Goal: Task Accomplishment & Management: Manage account settings

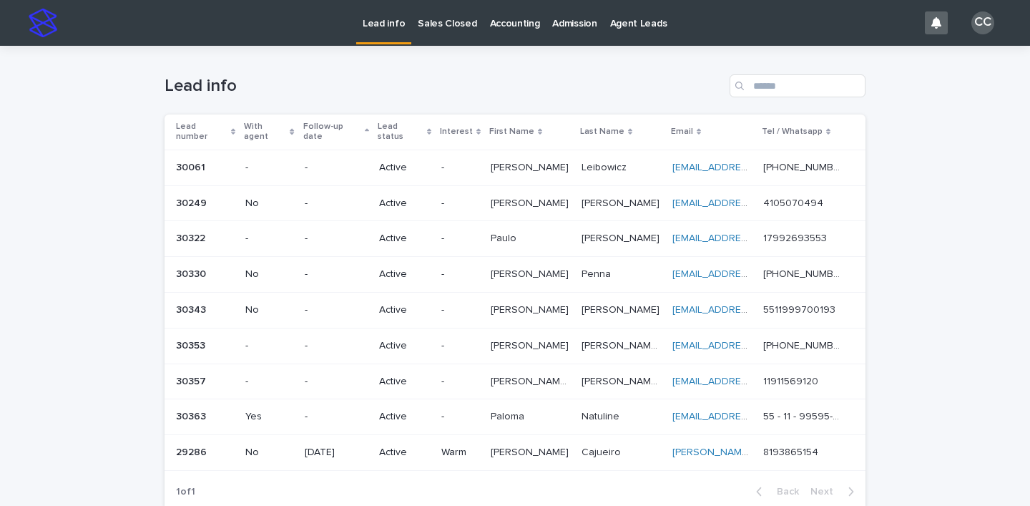
click at [509, 232] on p "Paulo" at bounding box center [505, 237] width 29 height 15
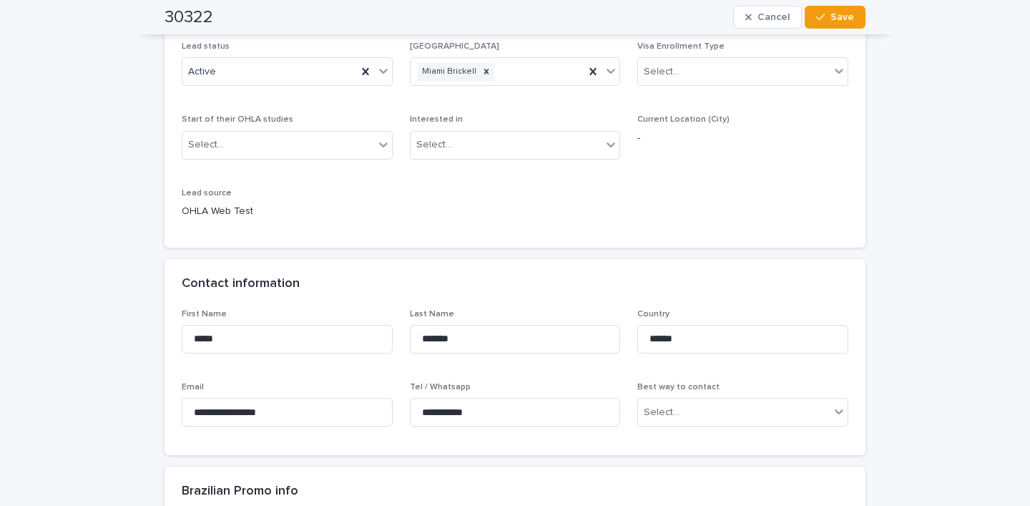
scroll to position [186, 0]
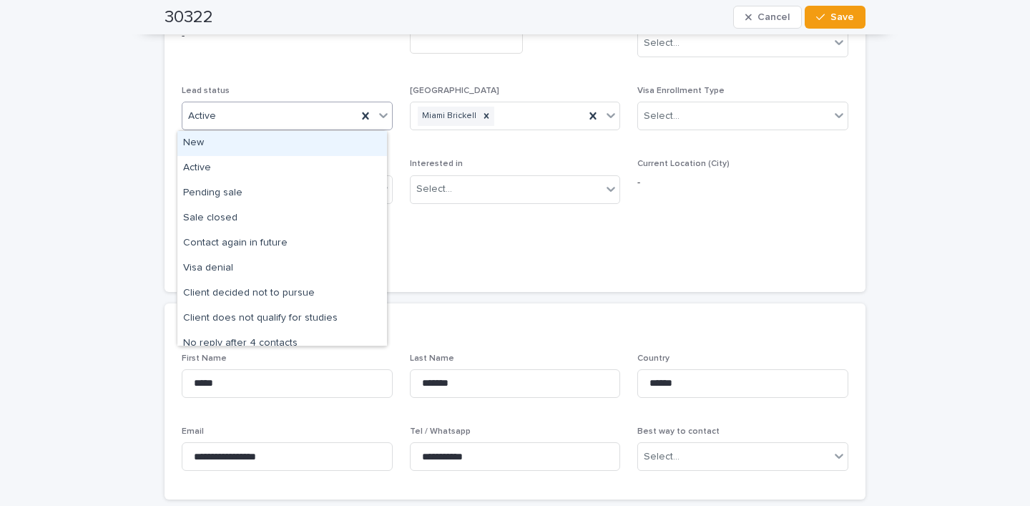
click at [376, 116] on icon at bounding box center [383, 115] width 14 height 14
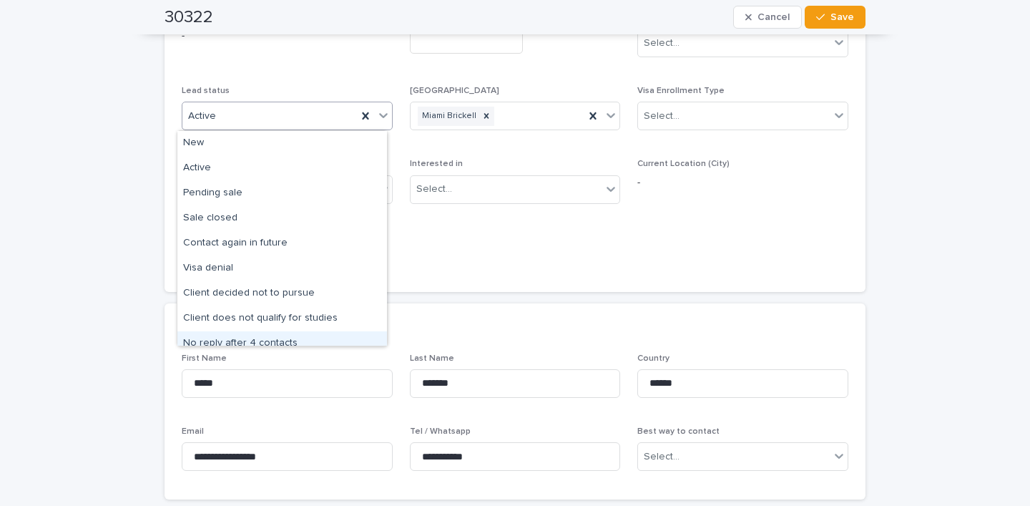
click at [288, 342] on div "No reply after 4 contacts" at bounding box center [282, 343] width 210 height 25
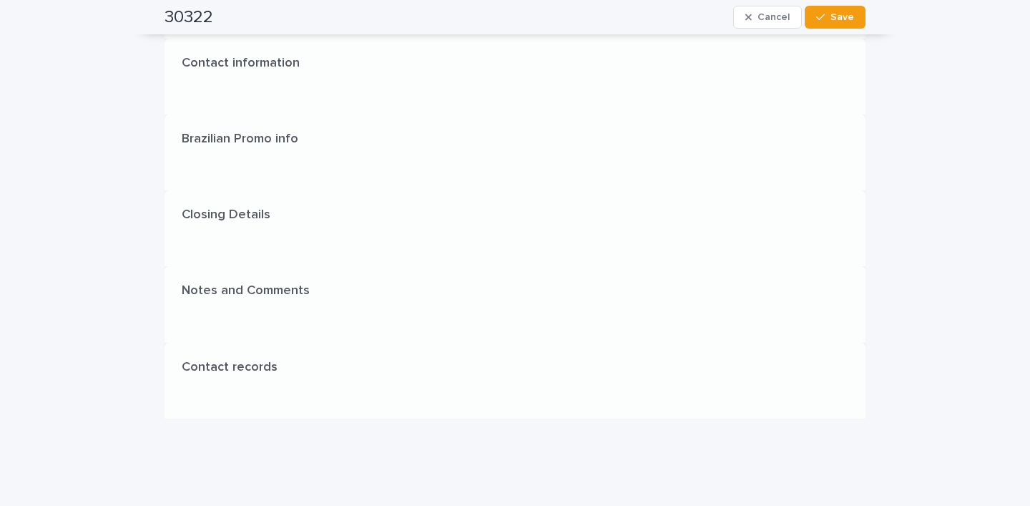
scroll to position [0, 0]
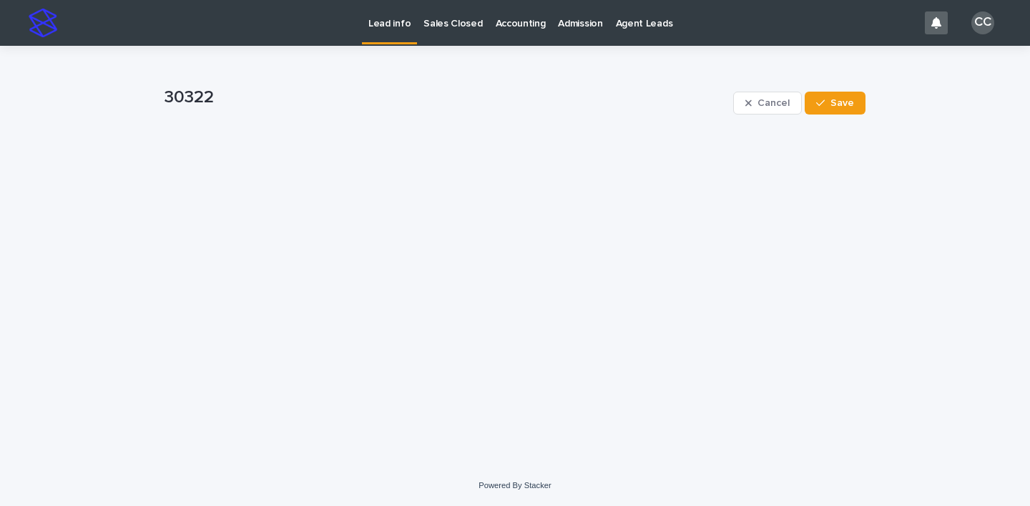
click at [831, 20] on div "Lead info Sales Closed Accounting Admission Agent Leads" at bounding box center [490, 23] width 853 height 46
click at [842, 103] on span "Save" at bounding box center [842, 103] width 24 height 10
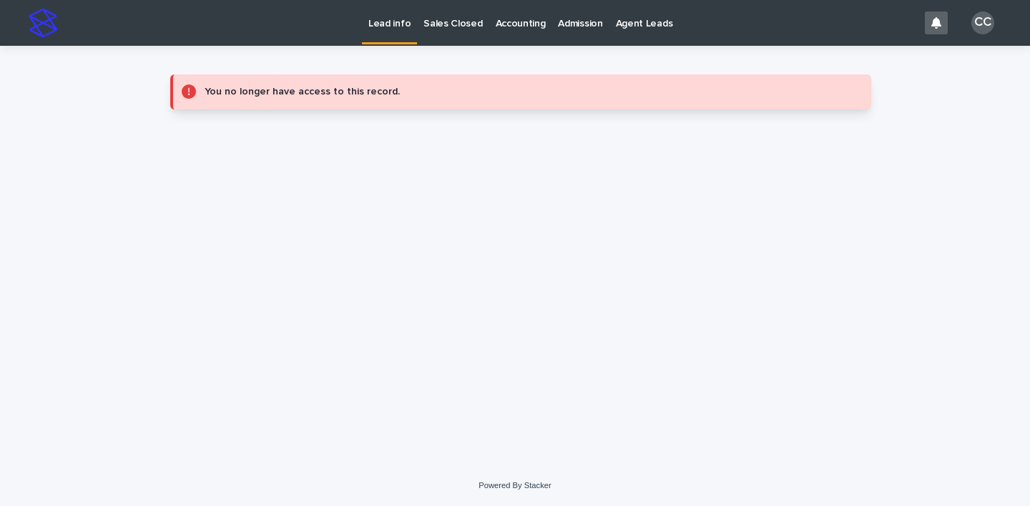
click at [400, 16] on p "Lead info" at bounding box center [389, 15] width 42 height 30
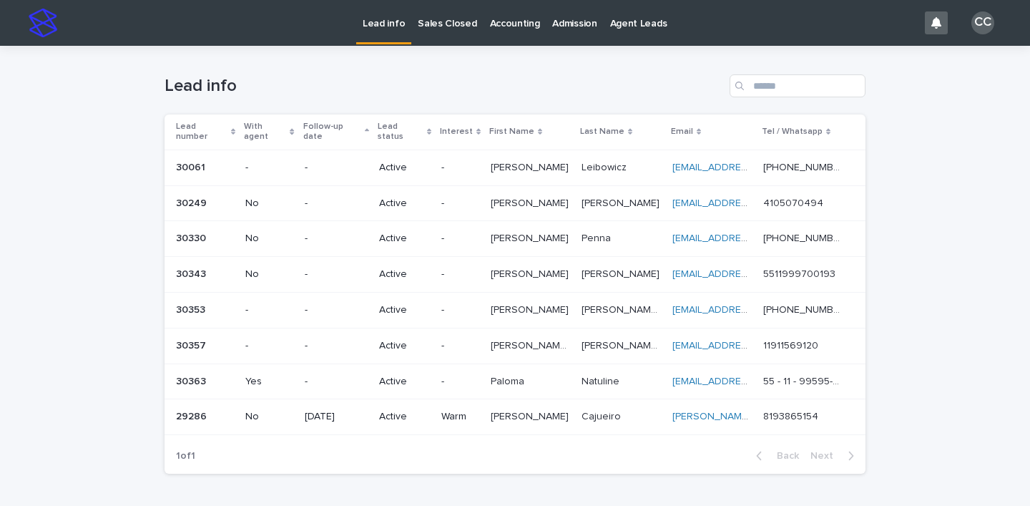
click at [488, 187] on td "Giovanna Giovanna" at bounding box center [530, 203] width 91 height 36
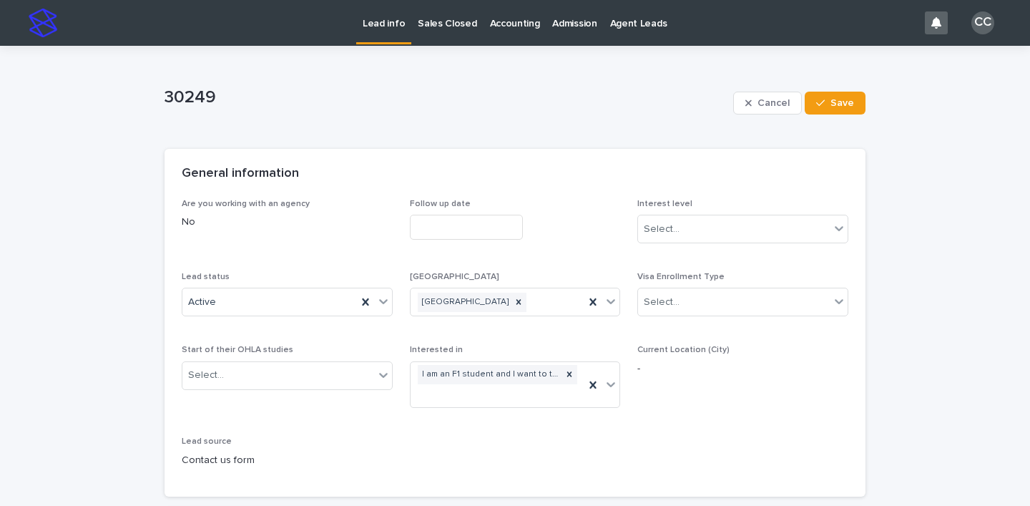
click at [386, 24] on p "Lead info" at bounding box center [384, 15] width 42 height 30
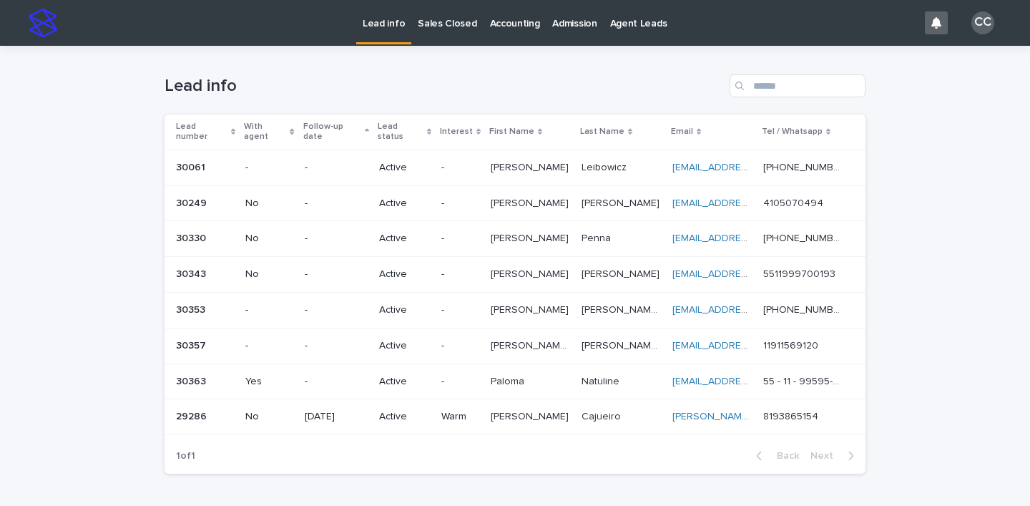
click at [389, 29] on link "Lead info" at bounding box center [383, 21] width 55 height 42
click at [532, 232] on p at bounding box center [530, 238] width 79 height 12
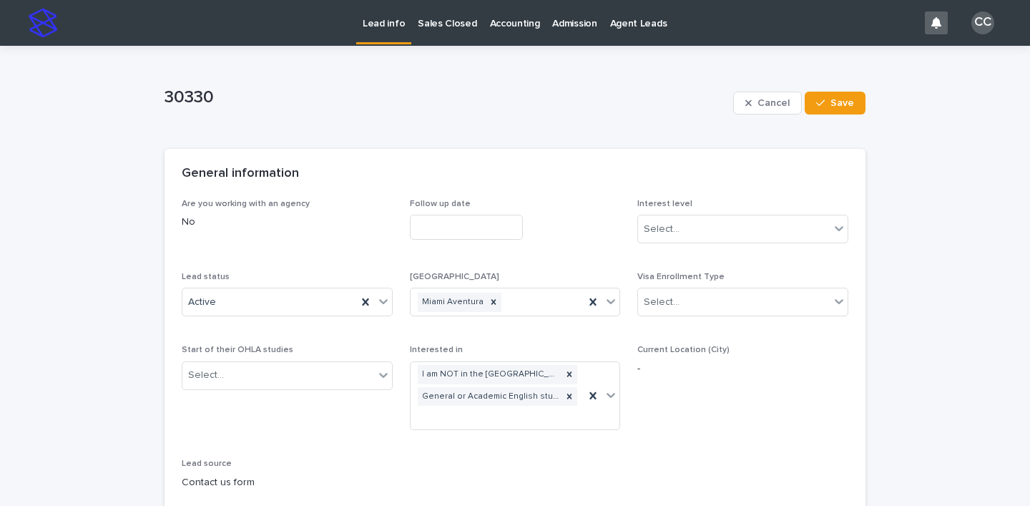
click at [381, 21] on p "Lead info" at bounding box center [384, 15] width 42 height 30
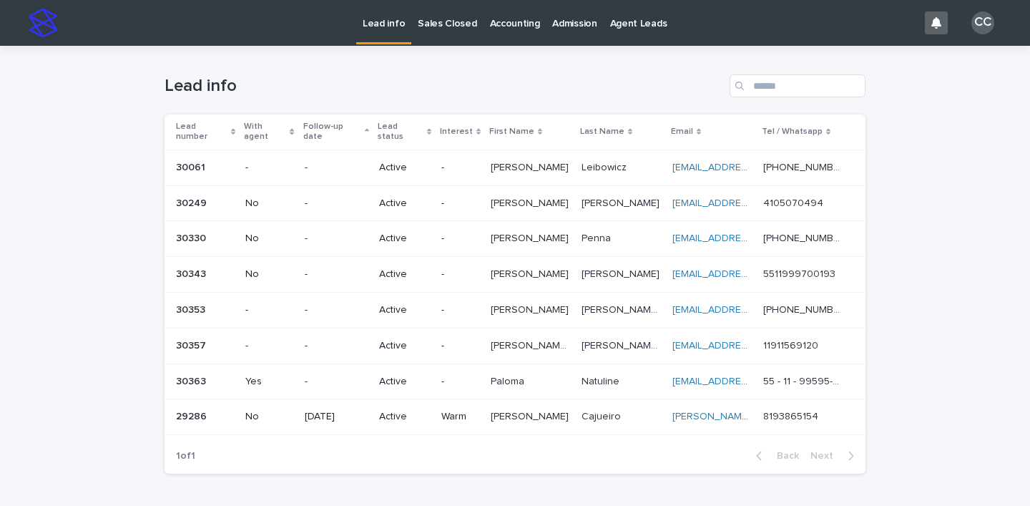
click at [451, 304] on p "-" at bounding box center [460, 310] width 38 height 12
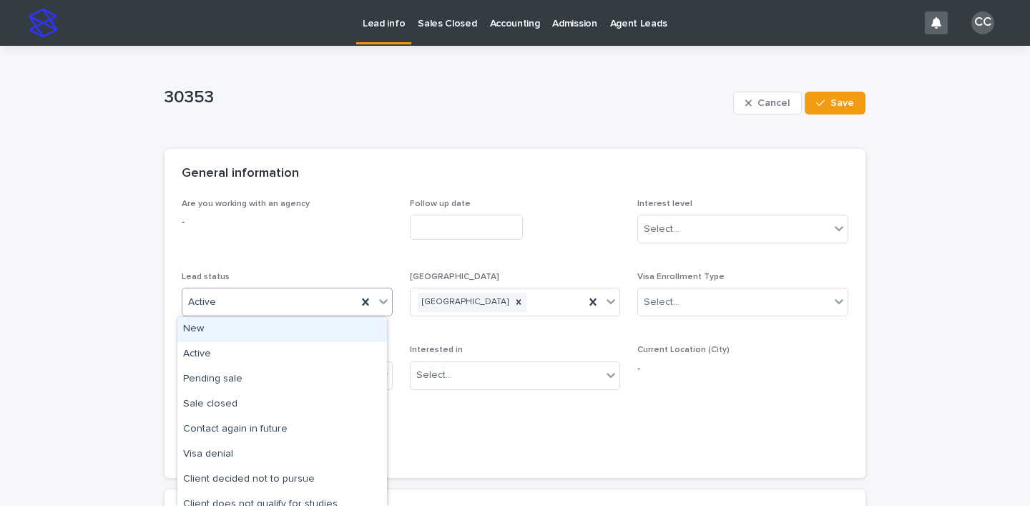
click at [378, 306] on icon at bounding box center [383, 301] width 14 height 14
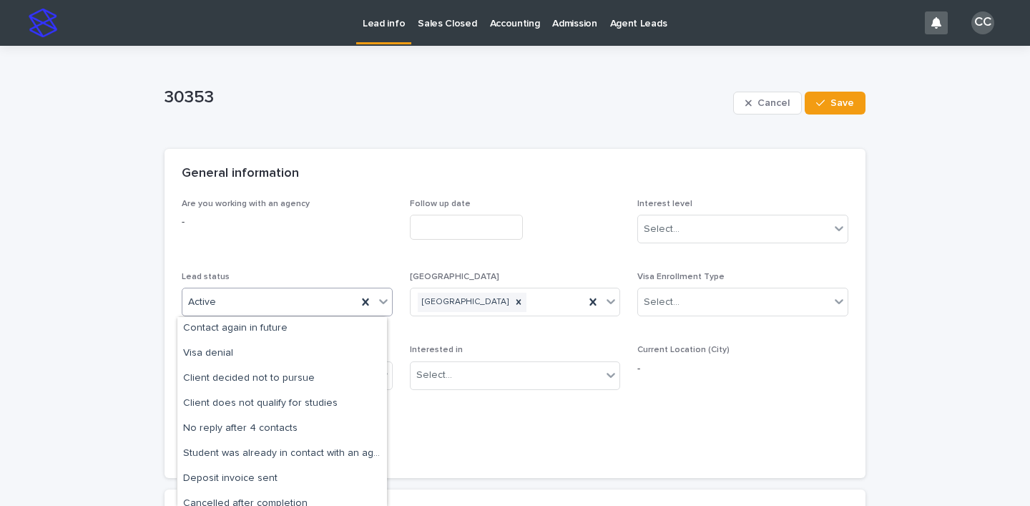
scroll to position [102, 0]
click at [324, 431] on div "No reply after 4 contacts" at bounding box center [282, 427] width 210 height 25
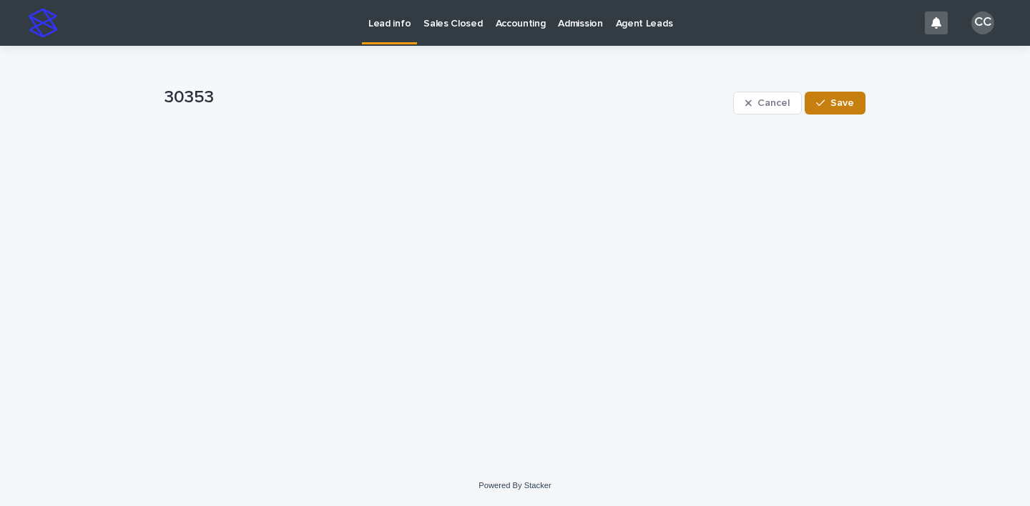
click at [838, 109] on button "Save" at bounding box center [834, 103] width 61 height 23
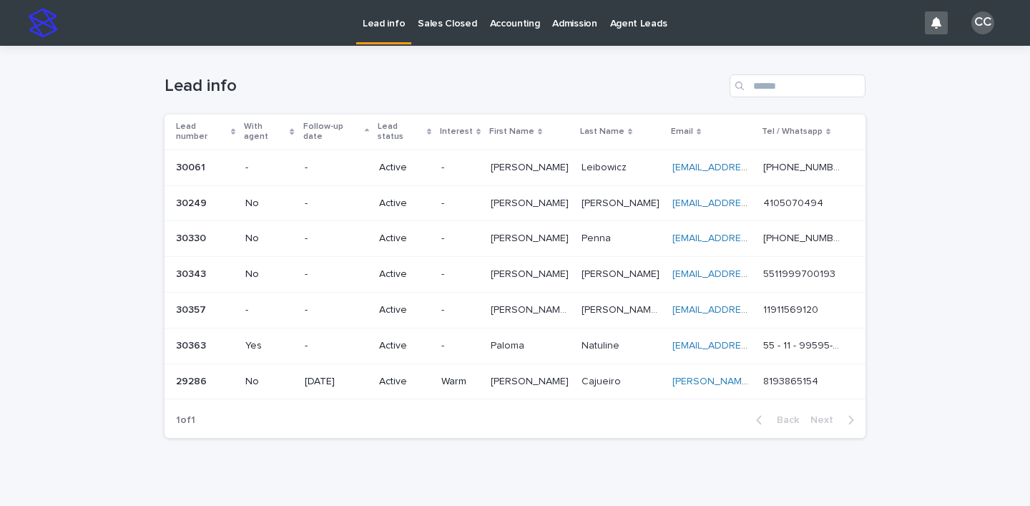
click at [460, 306] on div "-" at bounding box center [460, 310] width 38 height 24
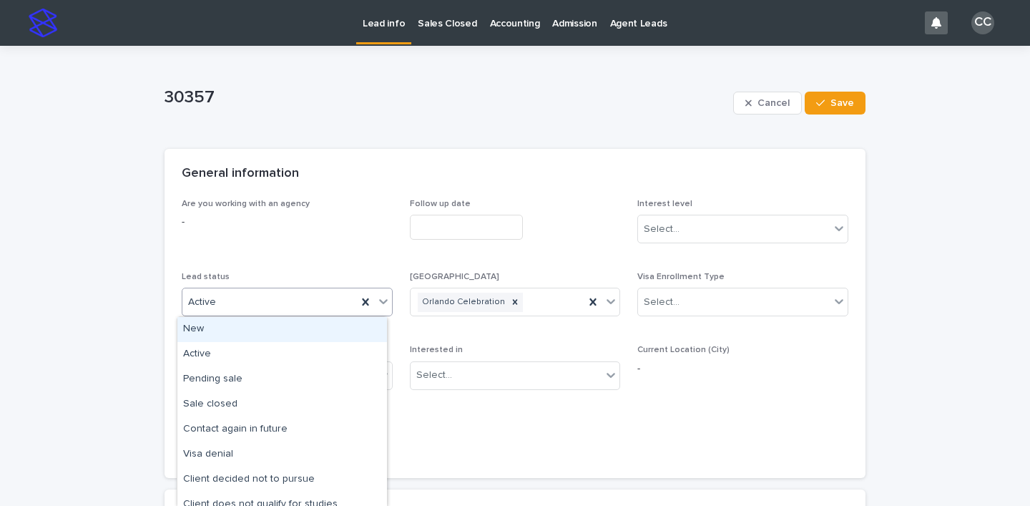
click at [377, 307] on icon at bounding box center [383, 301] width 14 height 14
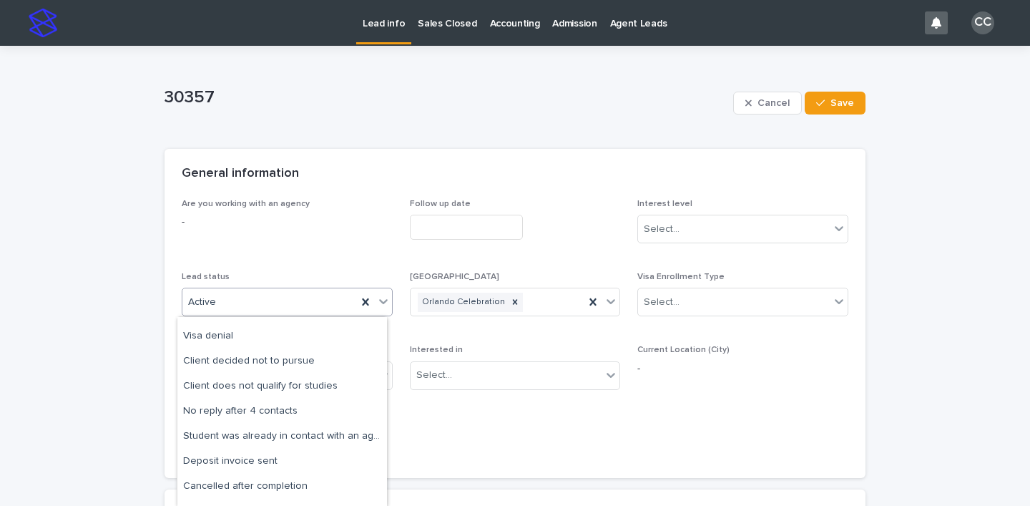
scroll to position [117, 0]
click at [286, 408] on div "No reply after 4 contacts" at bounding box center [282, 412] width 210 height 25
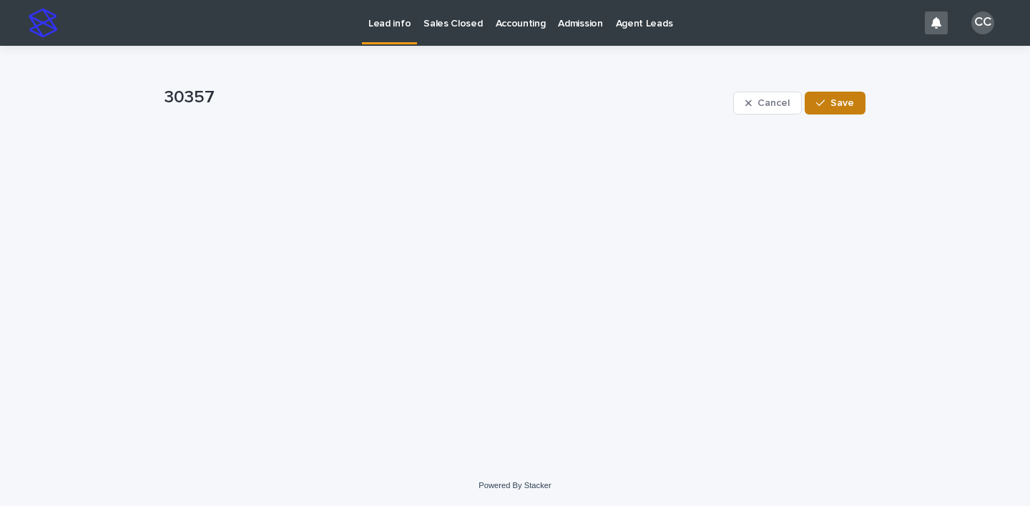
click at [835, 102] on span "Save" at bounding box center [842, 103] width 24 height 10
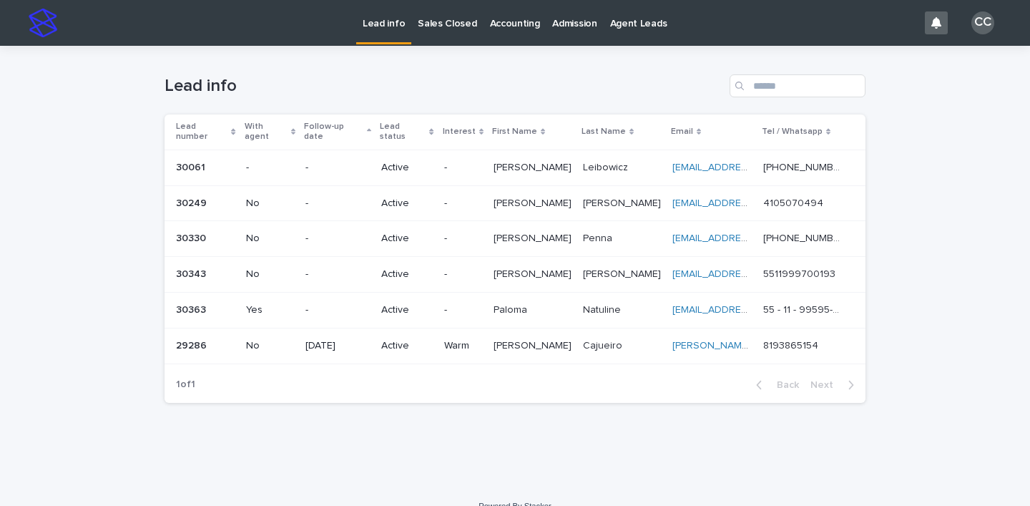
click at [433, 304] on p "Active" at bounding box center [406, 310] width 51 height 12
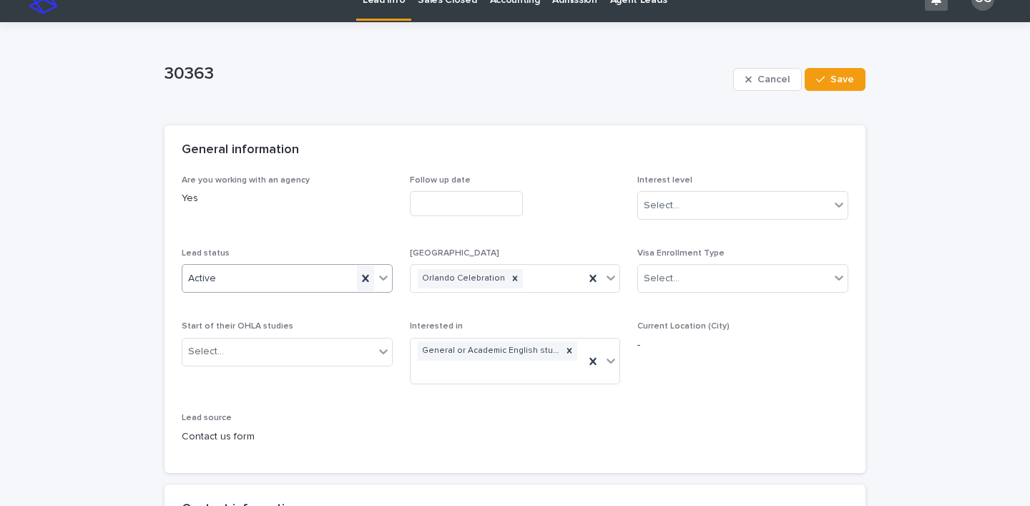
scroll to position [24, 0]
click at [379, 277] on icon at bounding box center [383, 277] width 9 height 5
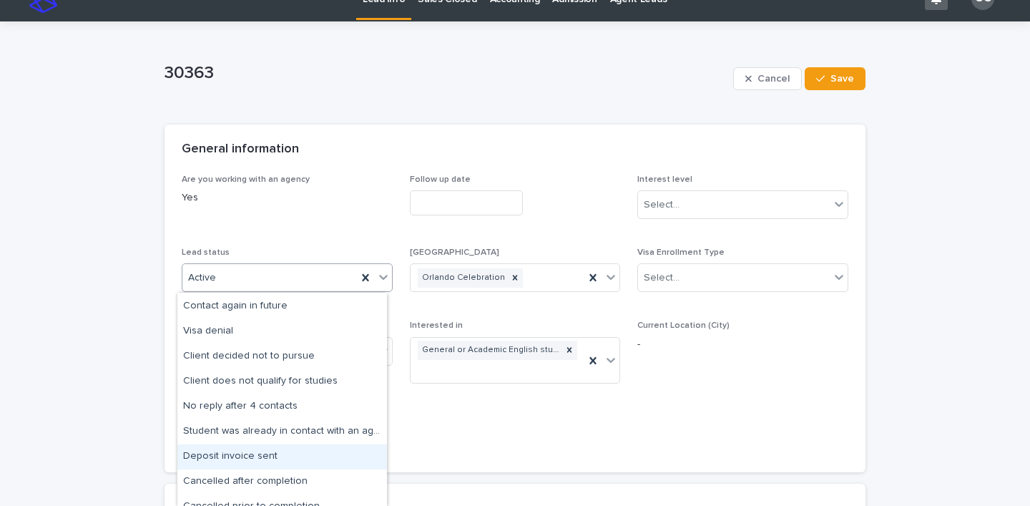
scroll to position [84, 0]
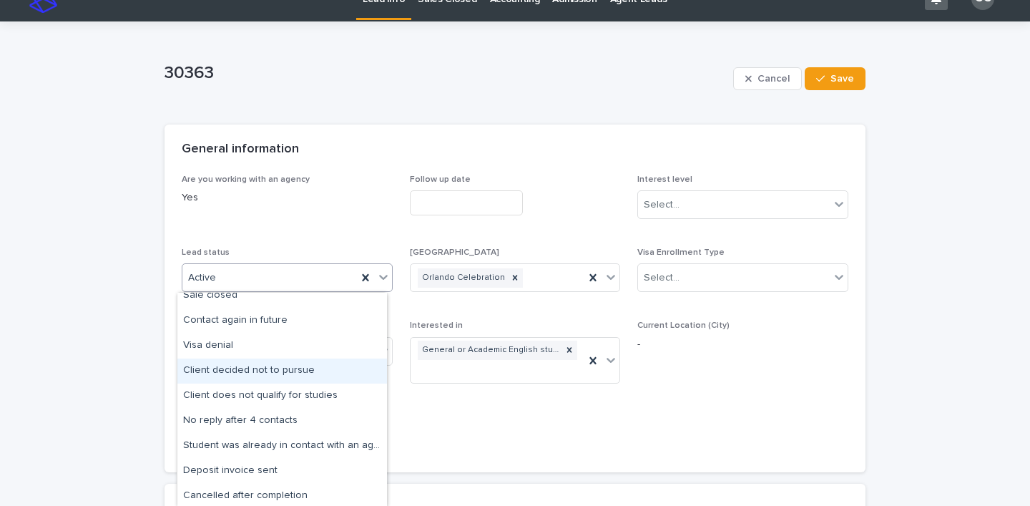
click at [307, 375] on div "Client decided not to pursue" at bounding box center [282, 370] width 210 height 25
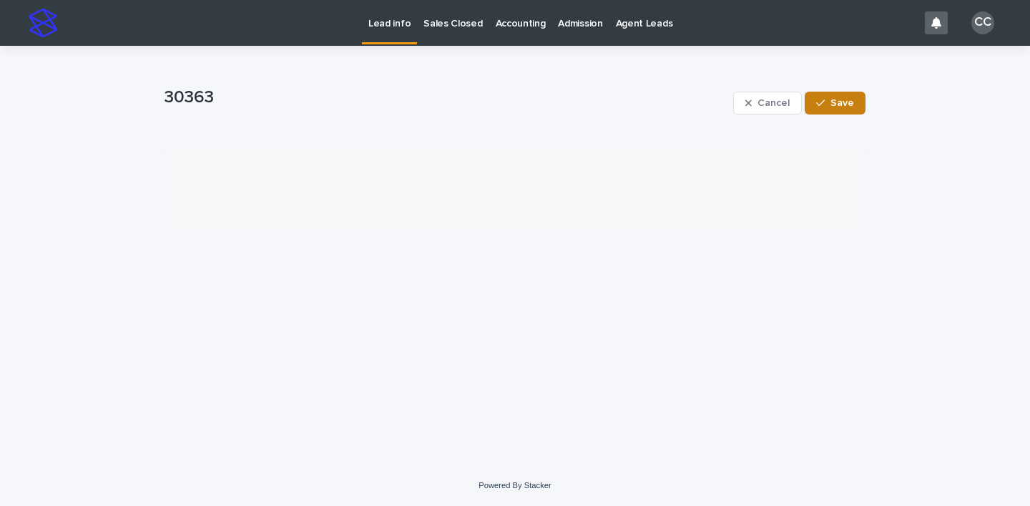
scroll to position [0, 0]
click at [836, 105] on span "Save" at bounding box center [842, 103] width 24 height 10
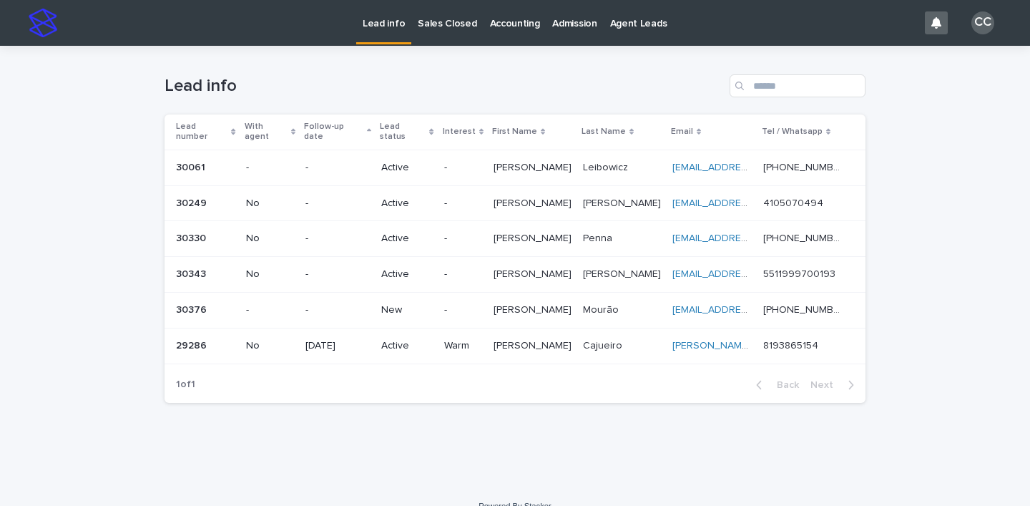
click at [370, 304] on p "-" at bounding box center [337, 310] width 64 height 12
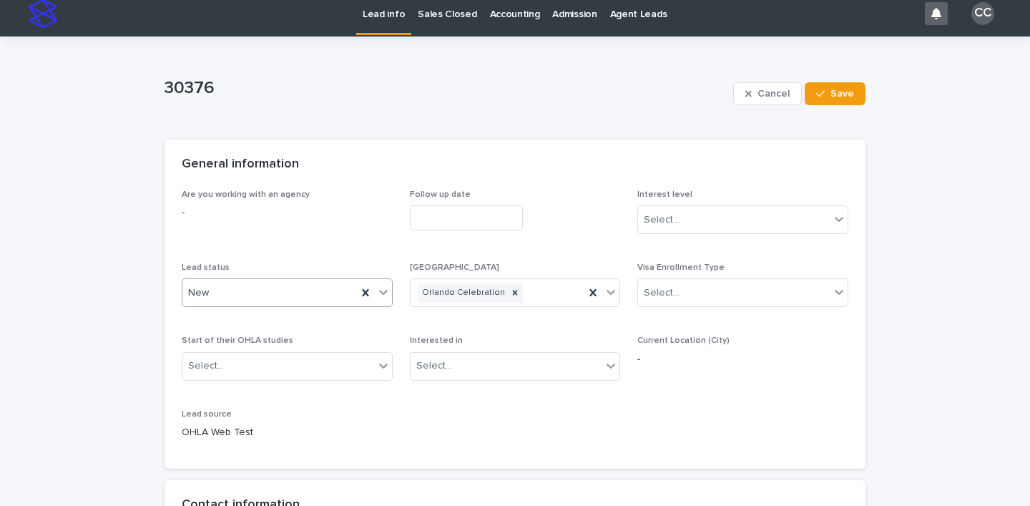
scroll to position [22, 0]
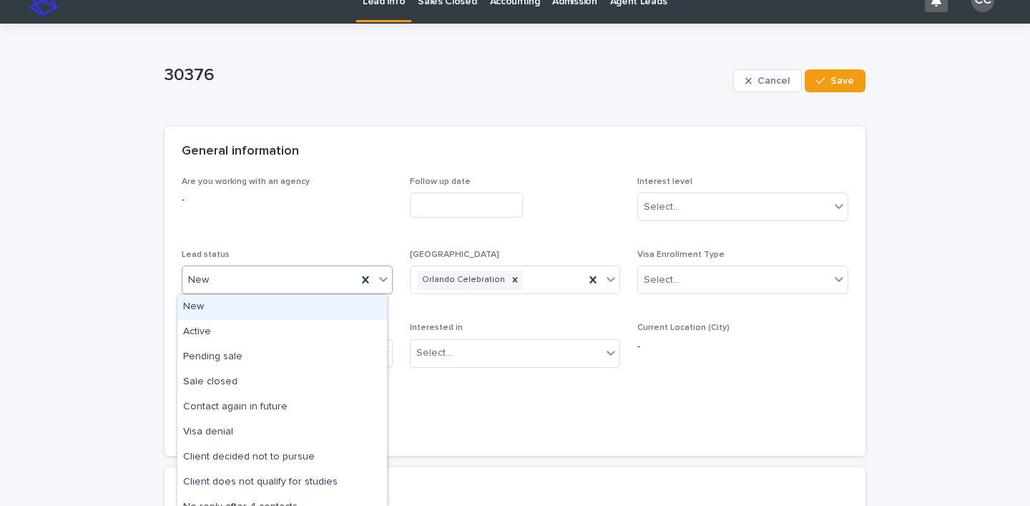
click at [380, 276] on icon at bounding box center [383, 279] width 14 height 14
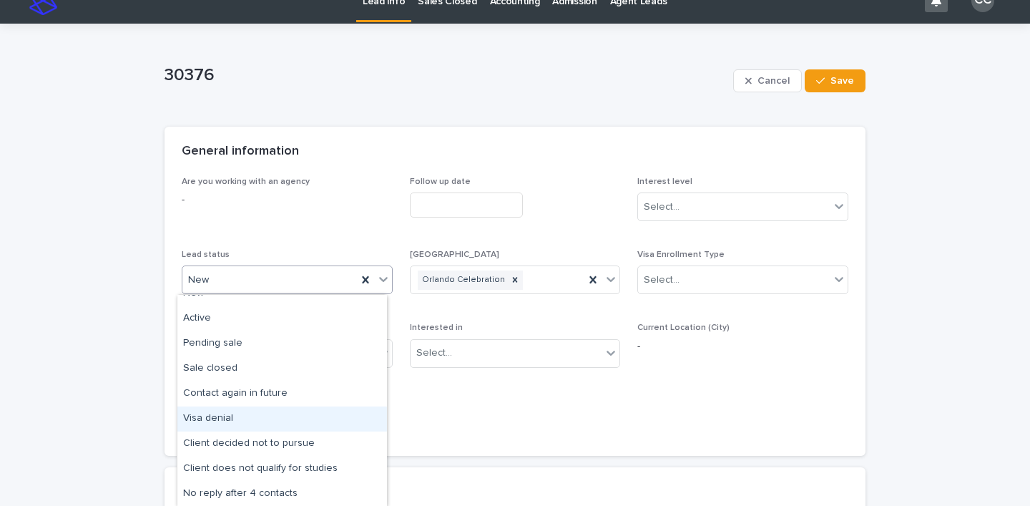
scroll to position [1, 0]
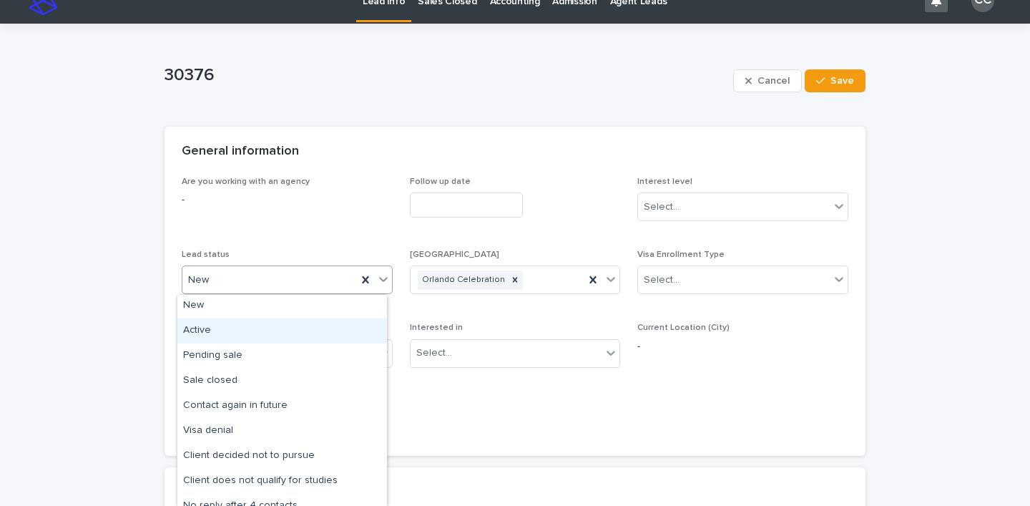
click at [247, 323] on div "Active" at bounding box center [282, 330] width 210 height 25
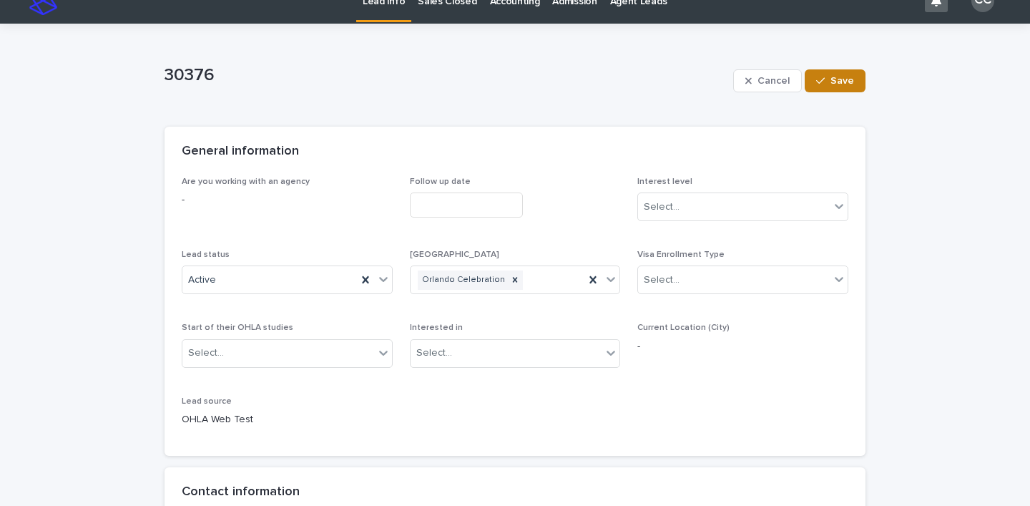
click at [820, 84] on icon "button" at bounding box center [820, 81] width 9 height 10
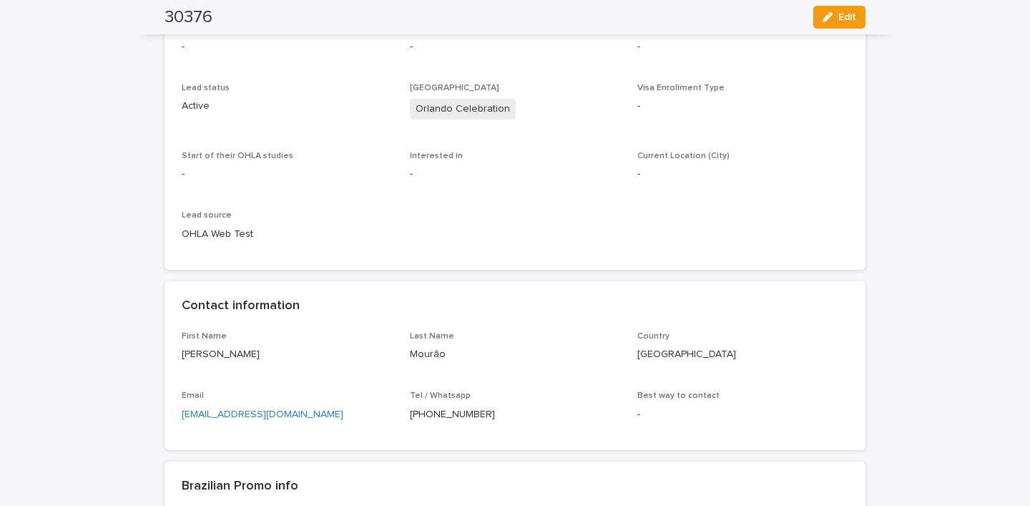
scroll to position [177, 0]
click at [445, 412] on p "[PHONE_NUMBER]" at bounding box center [515, 412] width 211 height 15
copy p "[PHONE_NUMBER]"
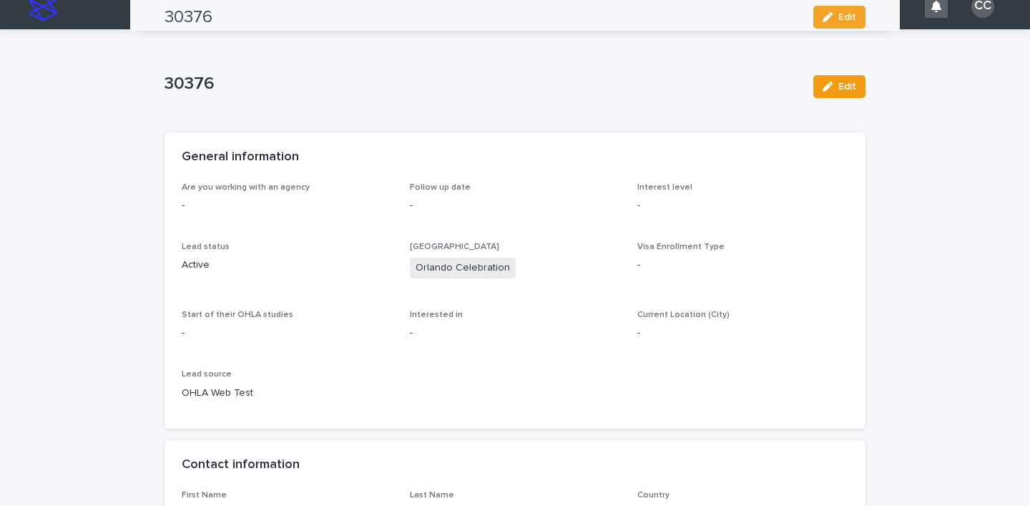
scroll to position [0, 0]
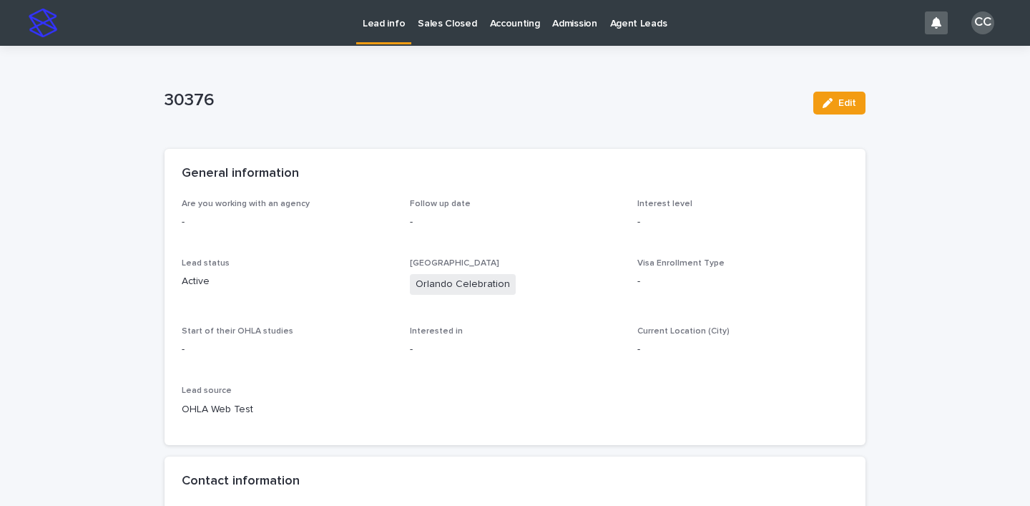
click at [359, 24] on div "Lead info" at bounding box center [383, 15] width 55 height 30
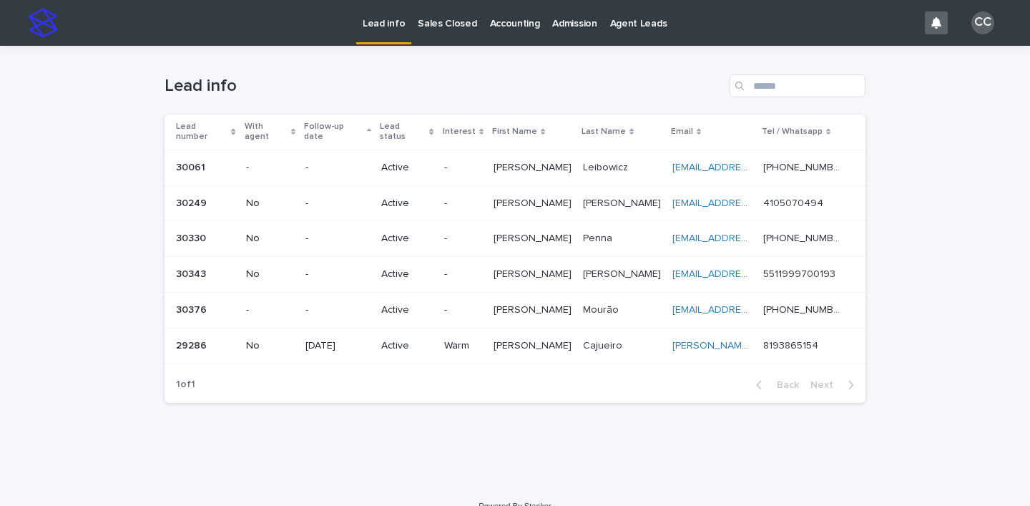
click at [433, 304] on p "Active" at bounding box center [406, 310] width 51 height 12
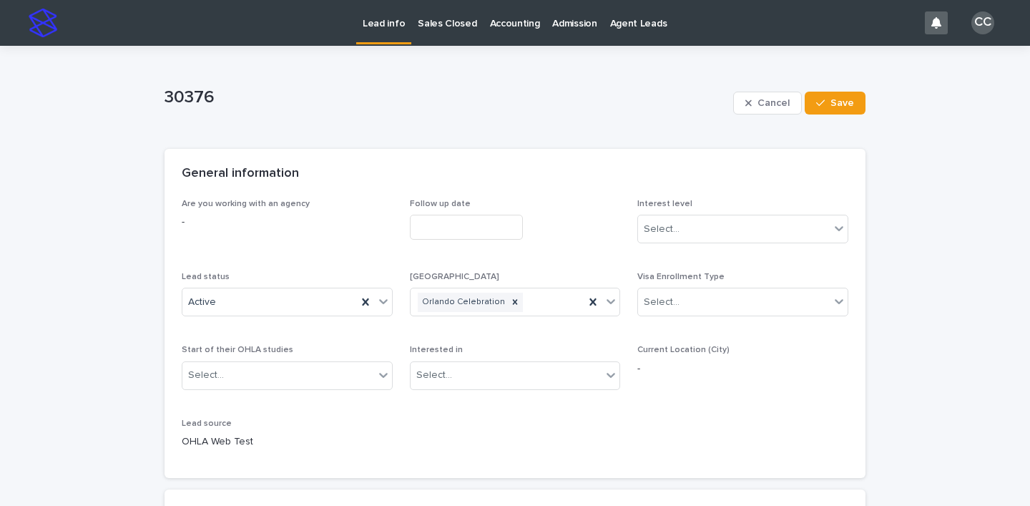
click at [370, 14] on p "Lead info" at bounding box center [384, 15] width 42 height 30
